Goal: Check status: Check status

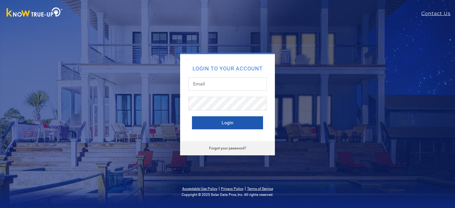
type input "[EMAIL_ADDRESS][DOMAIN_NAME]"
click at [208, 127] on button "Login" at bounding box center [227, 123] width 71 height 13
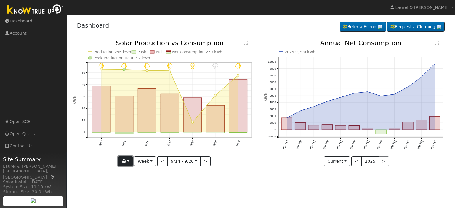
click at [128, 163] on button "button" at bounding box center [125, 162] width 15 height 10
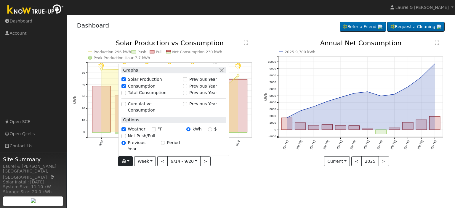
click at [134, 96] on label "Total Consumption" at bounding box center [147, 93] width 39 height 6
click at [126, 95] on input "Total Consumption" at bounding box center [124, 93] width 4 height 4
checkbox input "true"
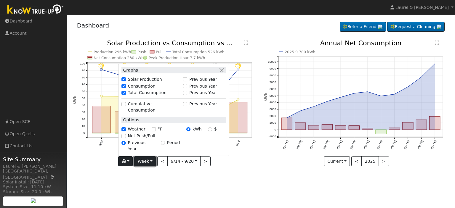
click at [148, 161] on button "Week" at bounding box center [145, 162] width 22 height 10
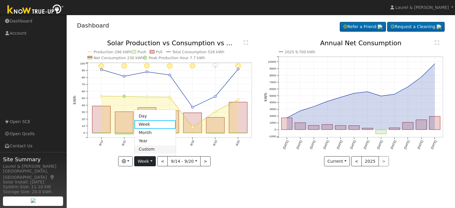
click at [149, 149] on link "Custom" at bounding box center [155, 150] width 41 height 8
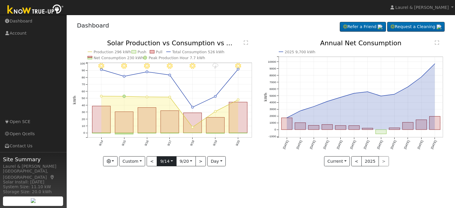
click at [166, 161] on input "[DATE]" at bounding box center [166, 161] width 19 height 9
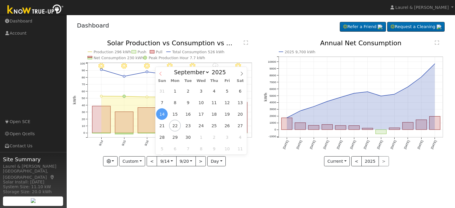
click at [160, 74] on icon at bounding box center [161, 74] width 4 height 4
select select "7"
drag, startPoint x: 174, startPoint y: 127, endPoint x: 170, endPoint y: 126, distance: 4.3
click at [170, 126] on span "18" at bounding box center [175, 126] width 12 height 12
type input "[DATE]"
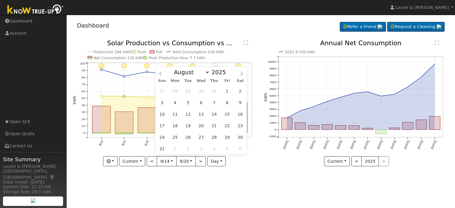
scroll to position [0, 4]
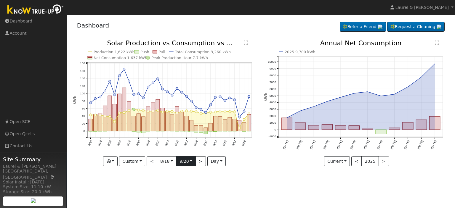
click at [187, 163] on input "[DATE]" at bounding box center [186, 161] width 19 height 9
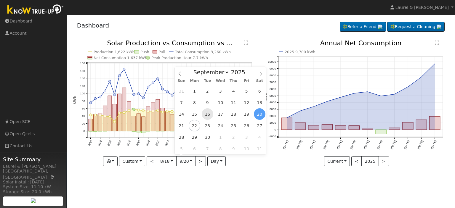
click at [208, 114] on span "16" at bounding box center [208, 115] width 12 height 12
type input "[DATE]"
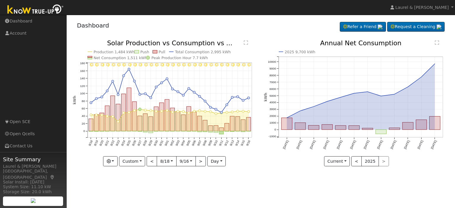
click at [149, 193] on div "User Profile First name Last name Email Email Notifications No Emails No Emails…" at bounding box center [261, 112] width 389 height 194
